Goal: Transaction & Acquisition: Purchase product/service

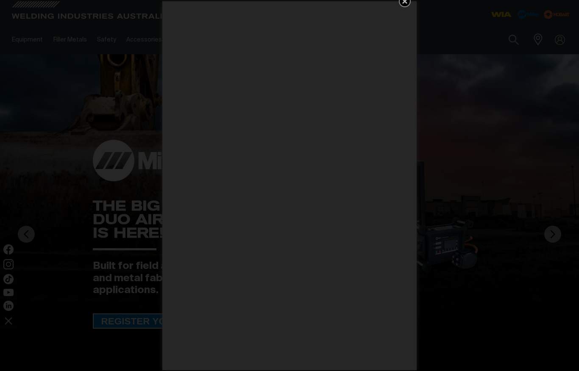
click at [410, 6] on link "Get 5 WIA Welding Guides Free!" at bounding box center [405, 1] width 12 height 12
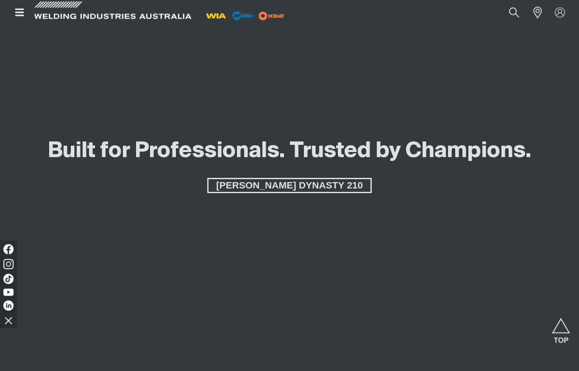
scroll to position [907, 0]
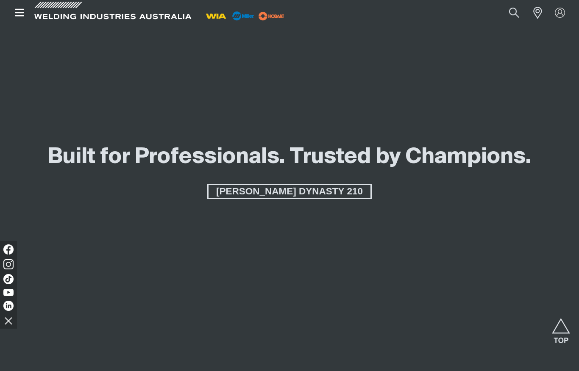
click at [320, 194] on span "[PERSON_NAME] DYNASTY 210" at bounding box center [290, 191] width 162 height 15
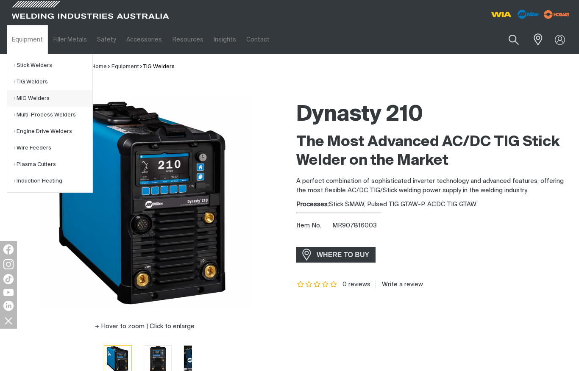
click at [32, 104] on link "MIG Welders" at bounding box center [53, 98] width 79 height 17
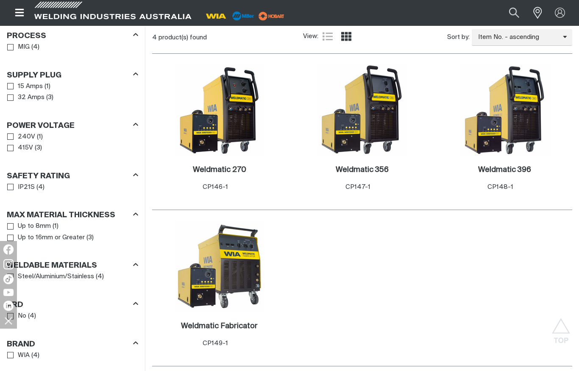
scroll to position [449, 0]
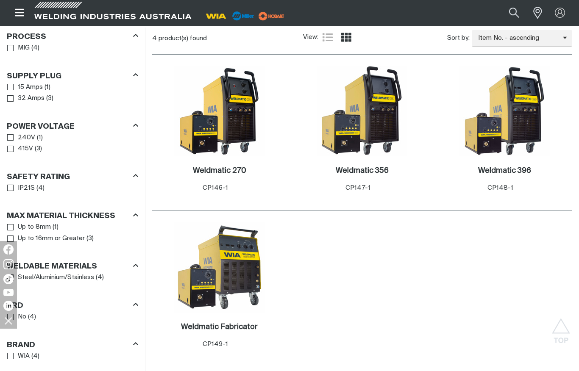
click at [202, 173] on h2 "Weldmatic 270 ." at bounding box center [219, 171] width 53 height 8
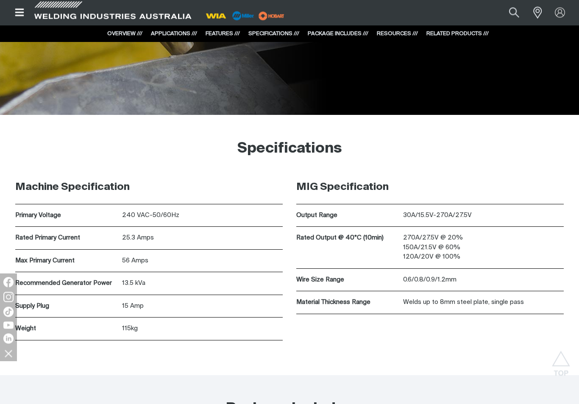
scroll to position [2105, 0]
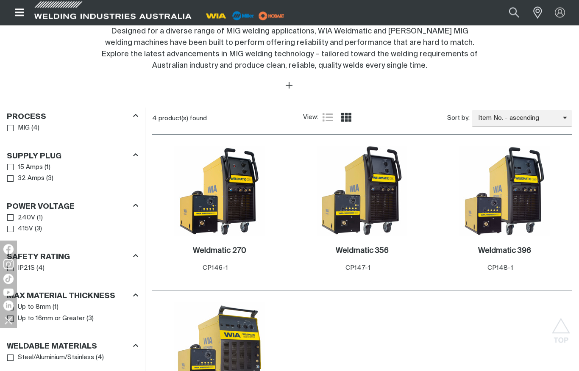
scroll to position [370, 0]
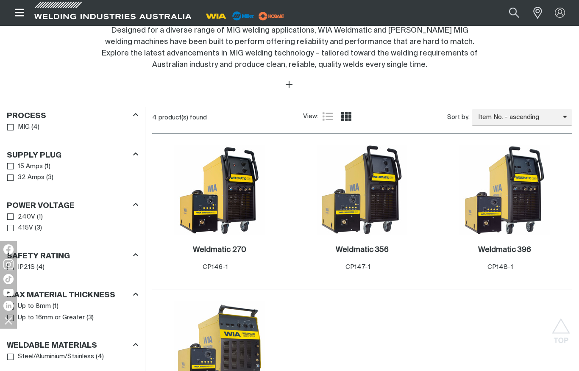
click at [368, 250] on h2 "Weldmatic 356 ." at bounding box center [362, 250] width 53 height 8
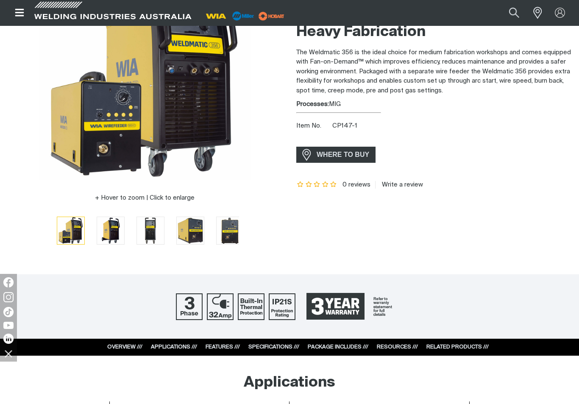
scroll to position [129, 0]
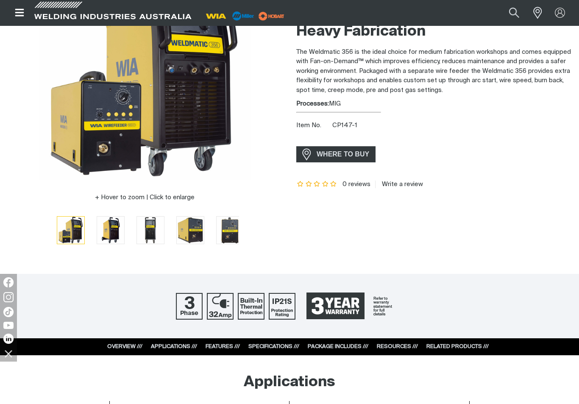
click at [353, 155] on span "WHERE TO BUY" at bounding box center [343, 155] width 64 height 14
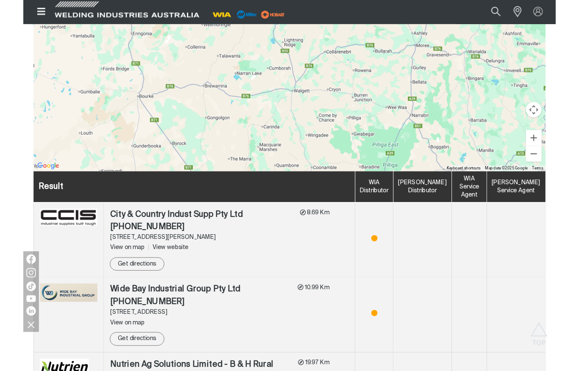
scroll to position [378, 0]
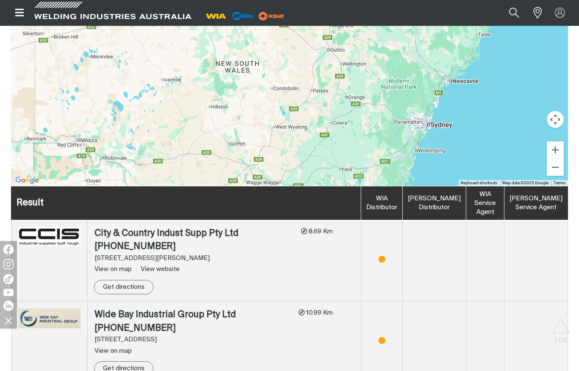
click at [337, 123] on div "To navigate, press the arrow keys." at bounding box center [289, 59] width 557 height 254
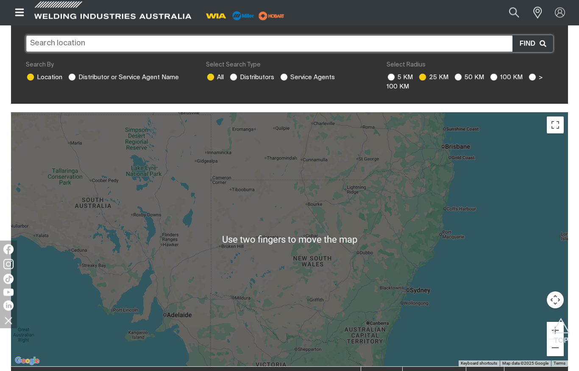
scroll to position [195, 0]
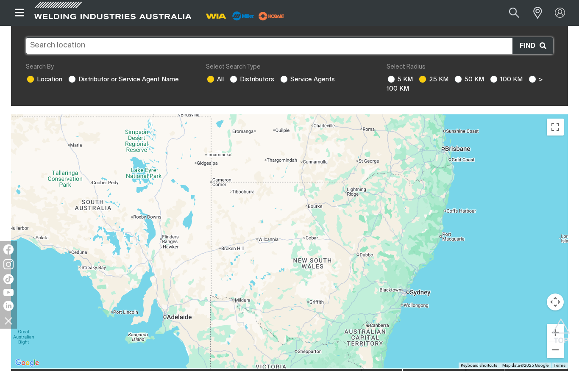
click at [327, 45] on input "text" at bounding box center [290, 45] width 528 height 17
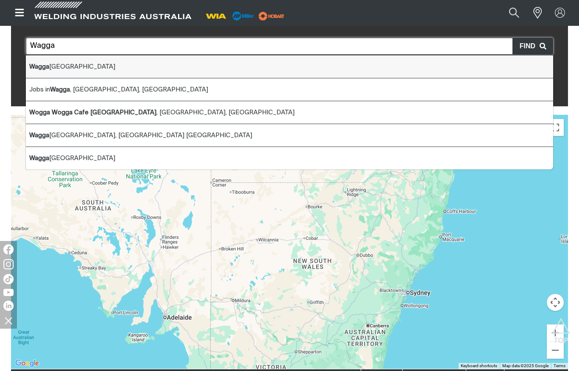
click at [143, 70] on li "[GEOGRAPHIC_DATA]" at bounding box center [290, 67] width 528 height 23
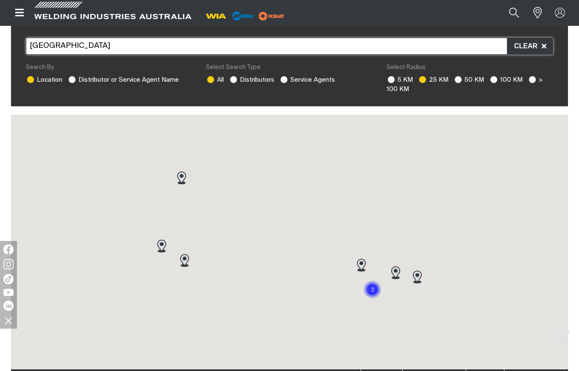
scroll to position [195, 0]
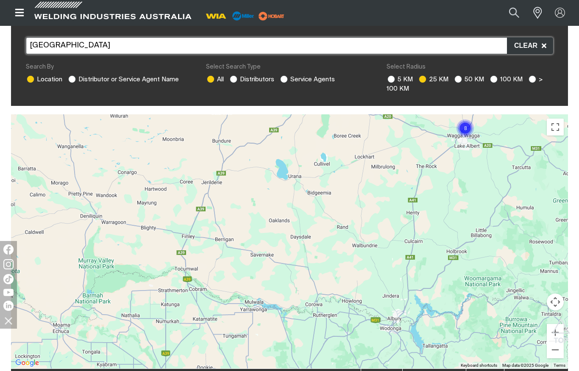
click at [321, 42] on input "[GEOGRAPHIC_DATA]" at bounding box center [290, 45] width 528 height 17
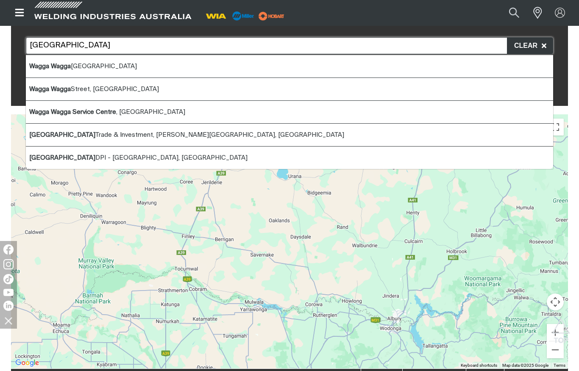
scroll to position [195, 0]
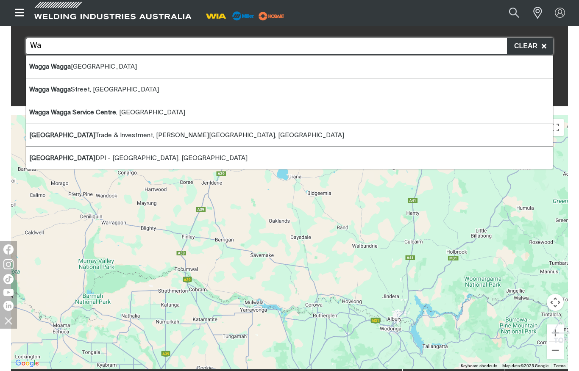
type input "W"
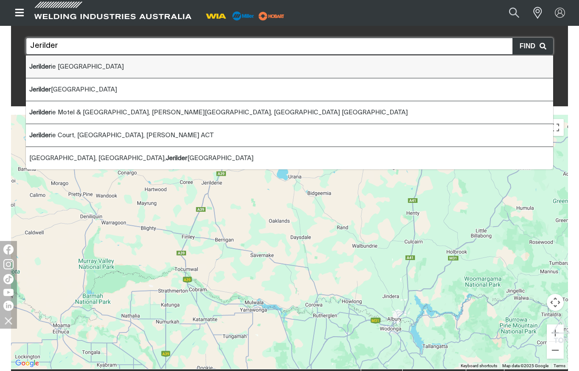
click at [142, 60] on li "Jerilder ie [GEOGRAPHIC_DATA]" at bounding box center [290, 67] width 528 height 23
type input "Jerilderie [GEOGRAPHIC_DATA]"
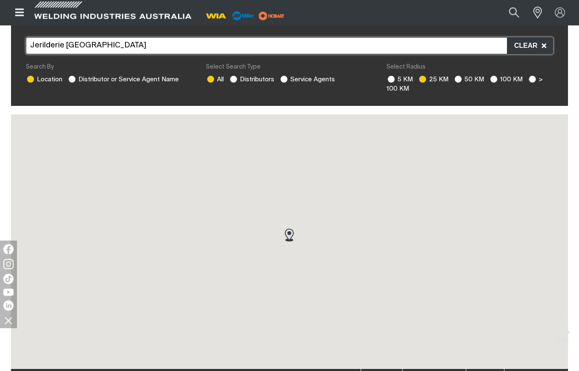
scroll to position [195, 0]
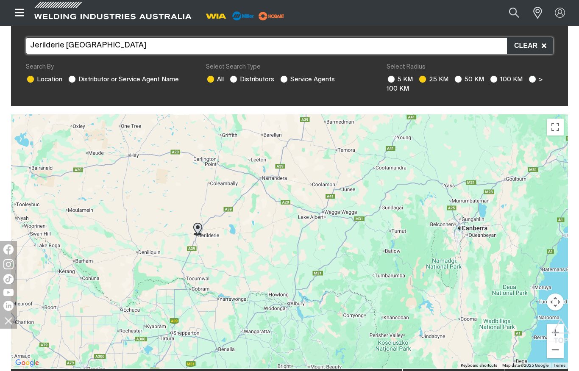
click at [534, 80] on ins at bounding box center [533, 79] width 8 height 8
click at [534, 80] on input "> 100 KM" at bounding box center [532, 78] width 6 height 6
radio input "true"
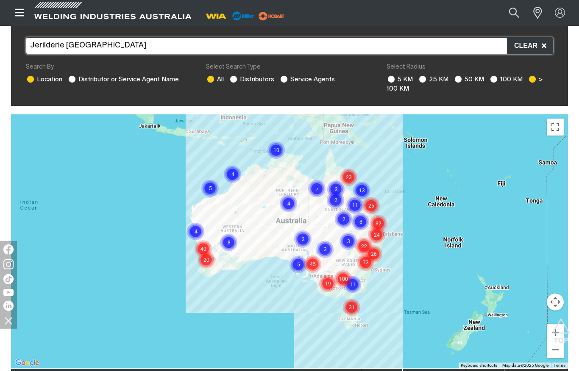
click at [496, 82] on span at bounding box center [493, 79] width 9 height 9
click at [496, 81] on input "100 KM" at bounding box center [493, 78] width 6 height 6
radio input "true"
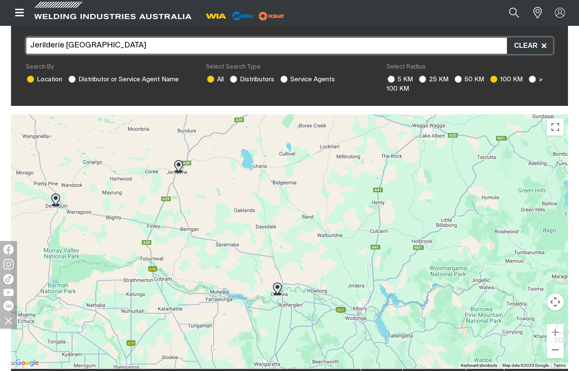
click at [531, 83] on ins at bounding box center [533, 79] width 8 height 8
click at [531, 81] on input "> 100 KM" at bounding box center [532, 78] width 6 height 6
radio input "true"
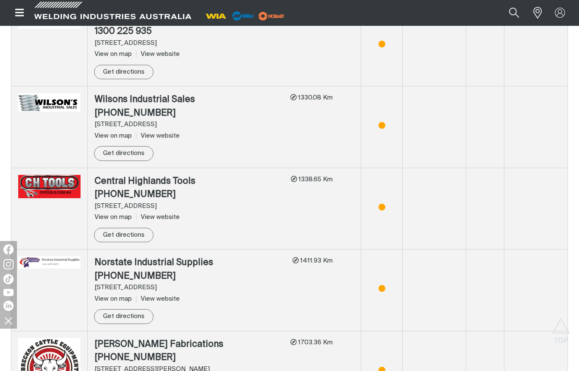
scroll to position [22023, 0]
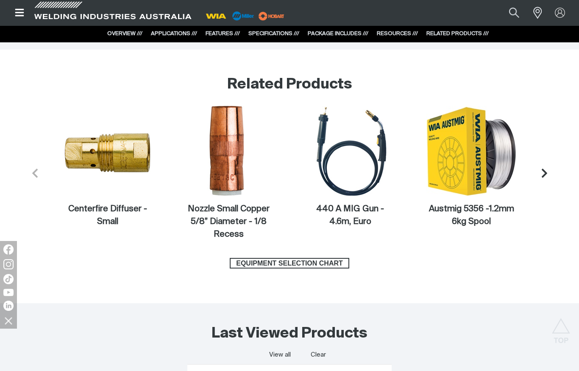
scroll to position [3066, 0]
